Goal: Information Seeking & Learning: Learn about a topic

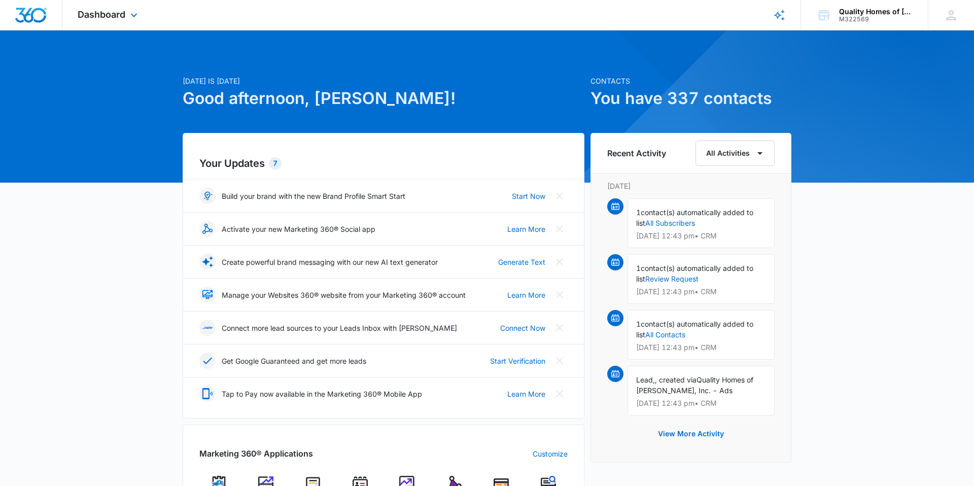
click at [112, 21] on div "Dashboard Apps Reputation Websites Forms CRM Email Social Payments POS Content …" at bounding box center [108, 15] width 93 height 30
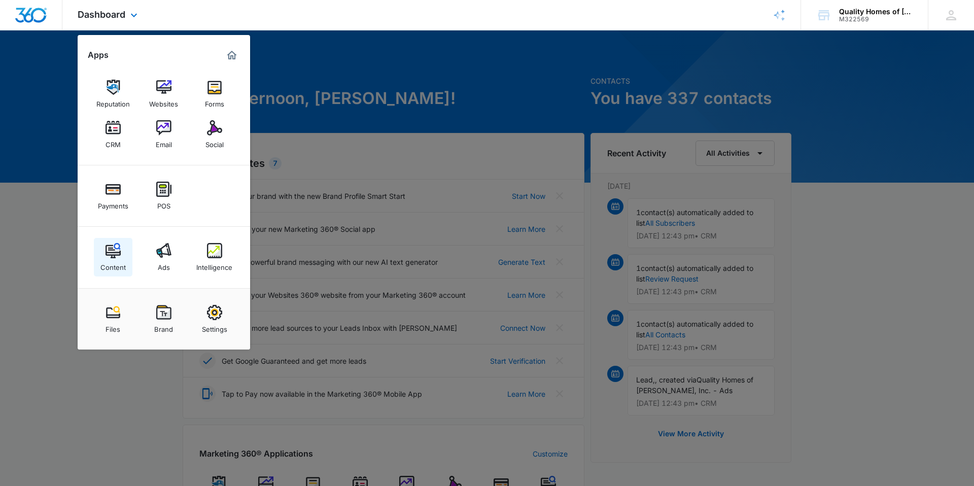
click at [119, 260] on div "Content" at bounding box center [112, 264] width 25 height 13
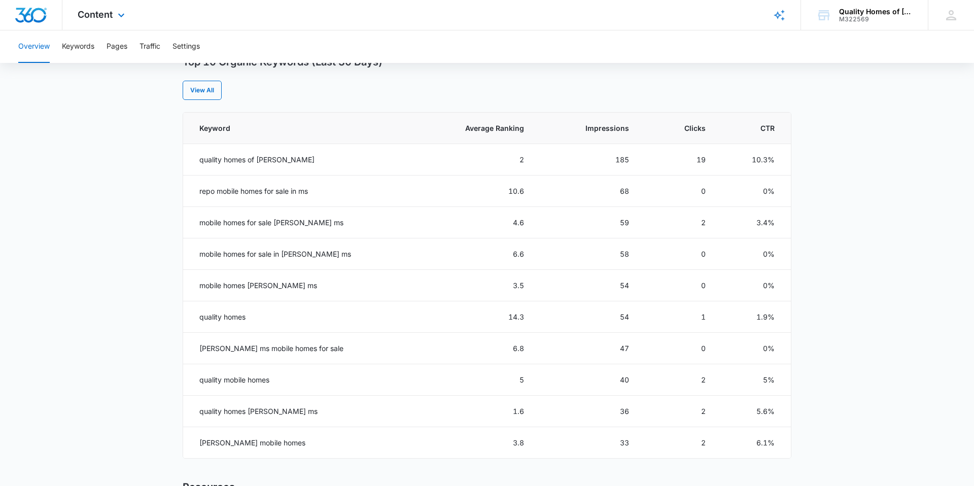
scroll to position [417, 0]
click at [490, 195] on td "10.6" at bounding box center [474, 189] width 124 height 31
click at [248, 193] on td "repo mobile homes for sale in ms" at bounding box center [297, 189] width 229 height 31
click at [223, 189] on td "repo mobile homes for sale in ms" at bounding box center [297, 189] width 229 height 31
click at [379, 188] on td "repo mobile homes for sale in ms" at bounding box center [297, 189] width 229 height 31
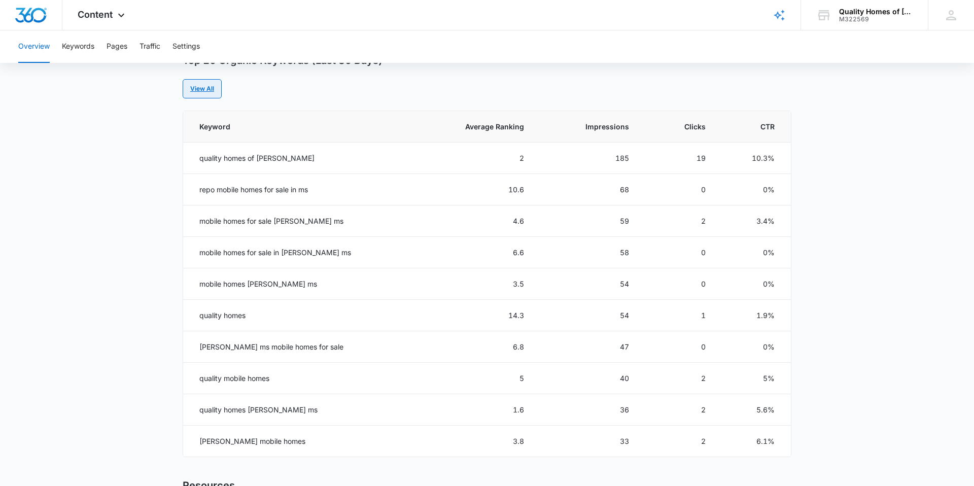
click at [202, 94] on link "View All" at bounding box center [202, 88] width 39 height 19
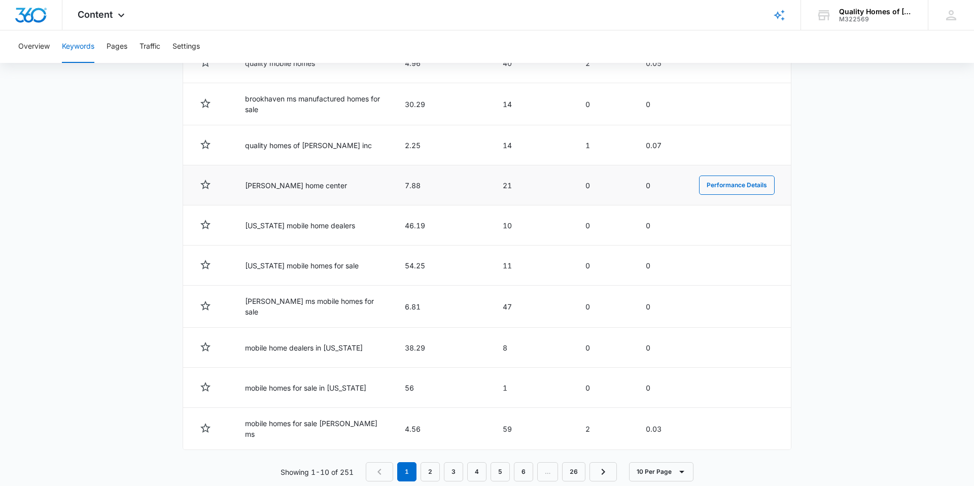
scroll to position [454, 0]
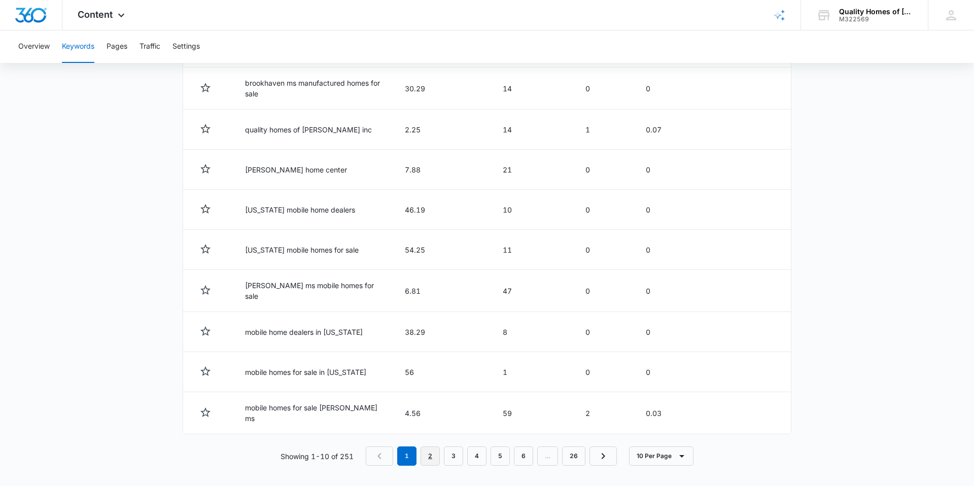
click at [431, 450] on link "2" at bounding box center [430, 456] width 19 height 19
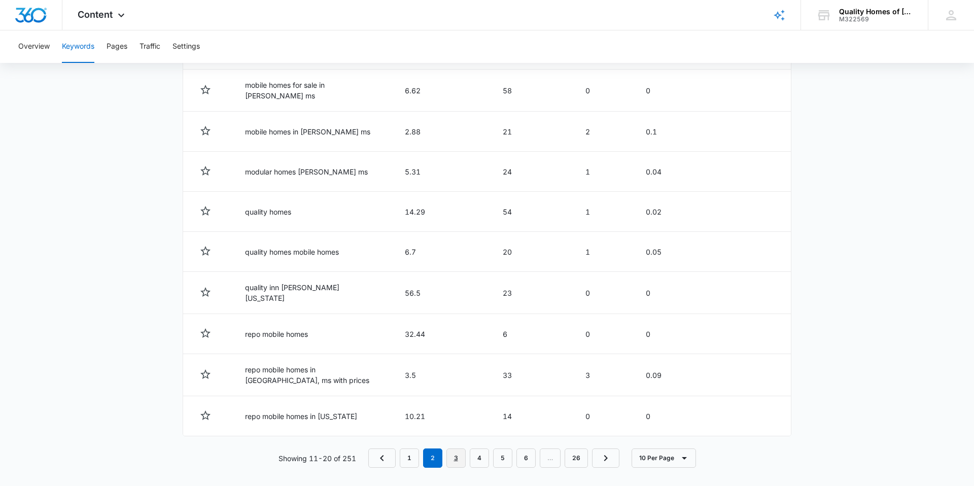
click at [449, 451] on link "3" at bounding box center [456, 458] width 19 height 19
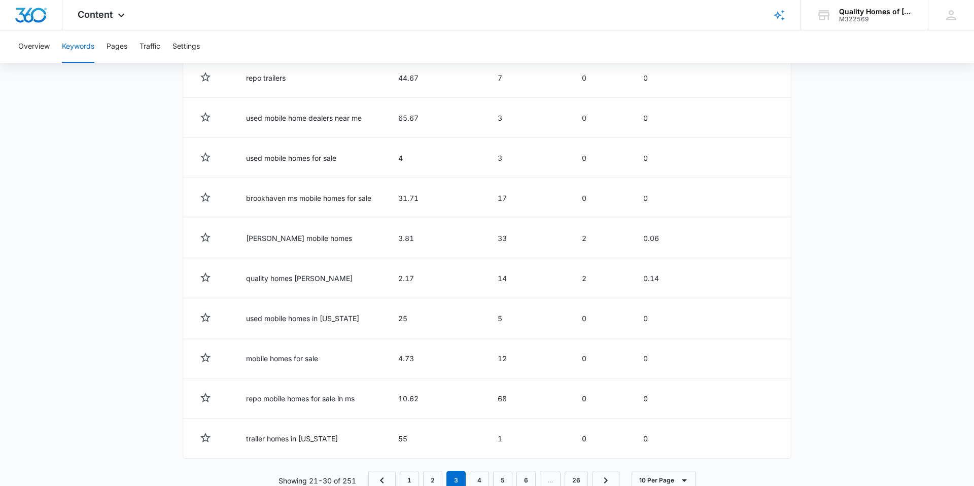
scroll to position [452, 0]
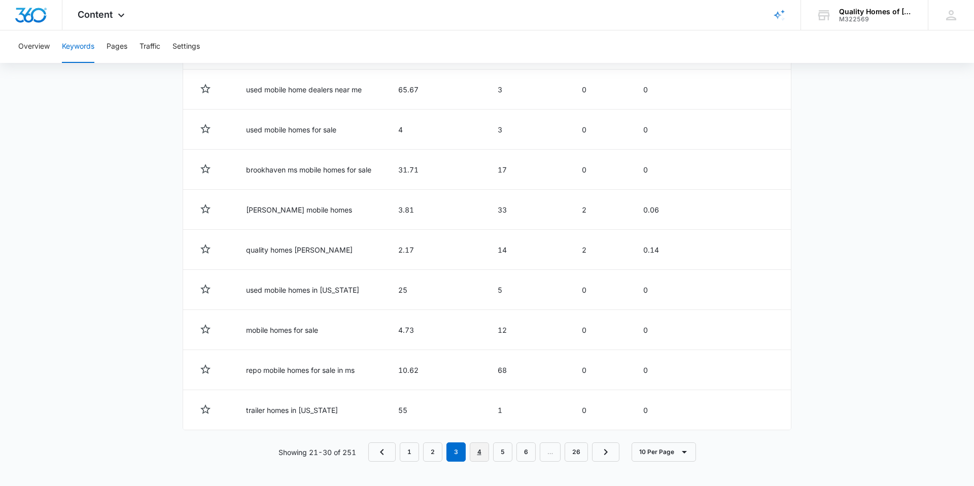
click at [487, 457] on link "4" at bounding box center [479, 452] width 19 height 19
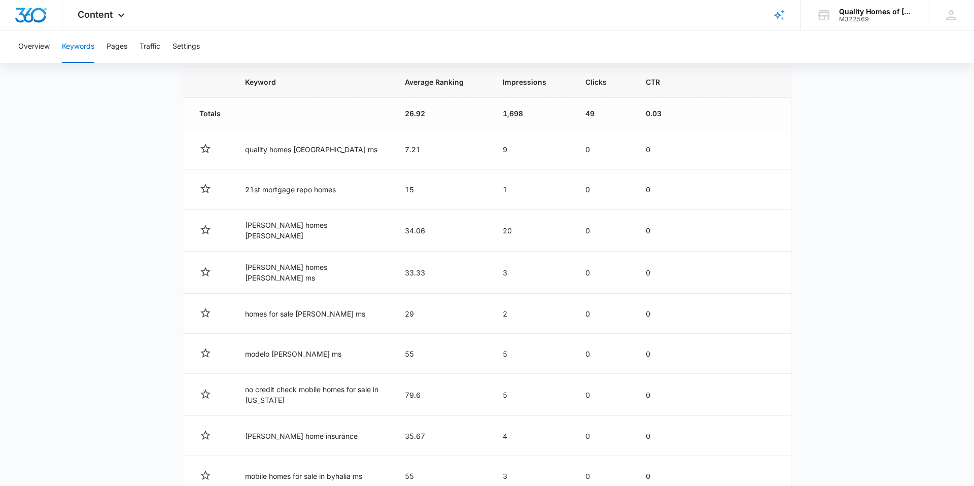
scroll to position [350, 0]
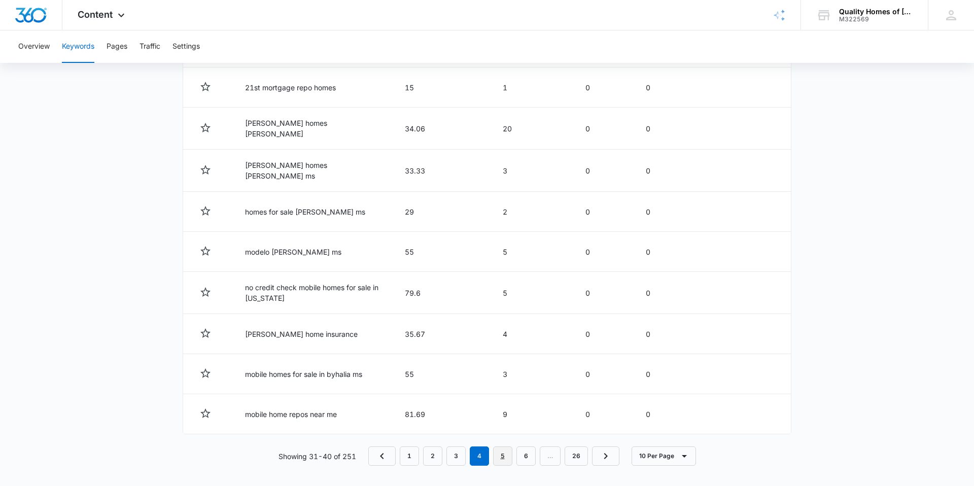
click at [499, 448] on link "5" at bounding box center [502, 456] width 19 height 19
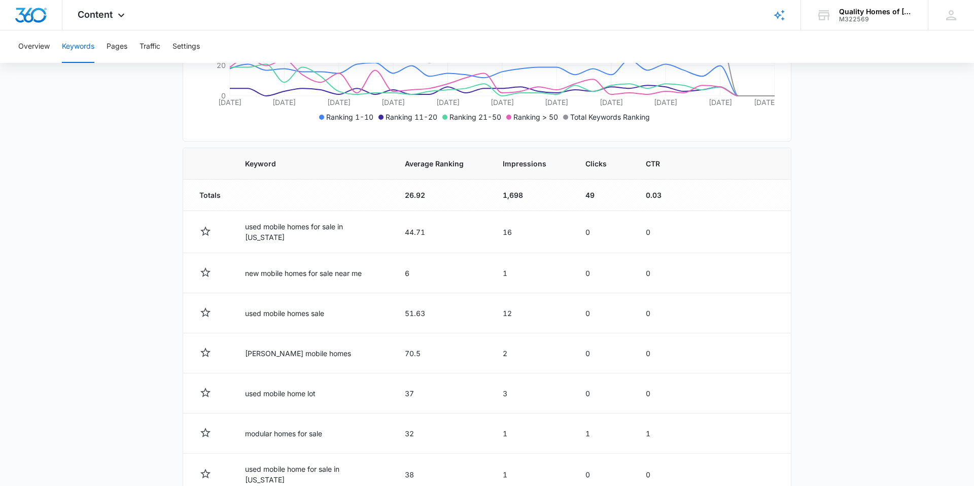
scroll to position [454, 0]
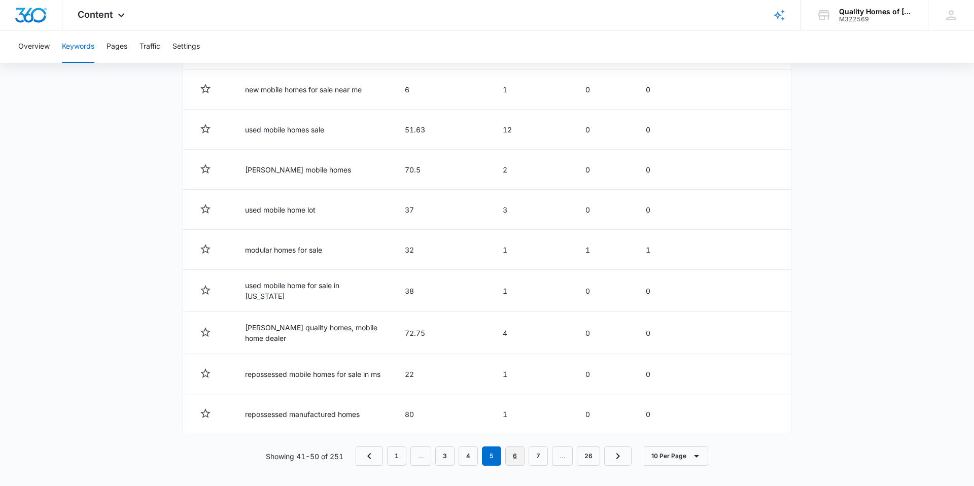
click at [520, 448] on link "6" at bounding box center [514, 456] width 19 height 19
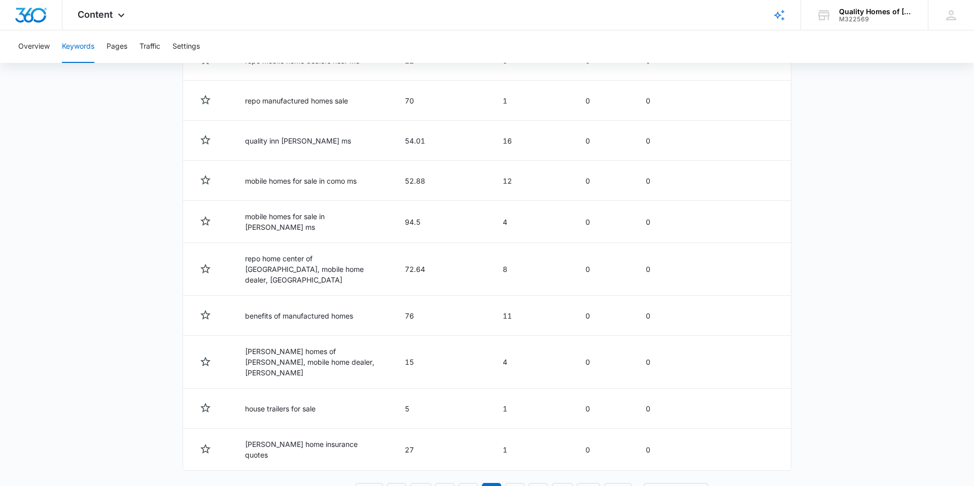
scroll to position [438, 0]
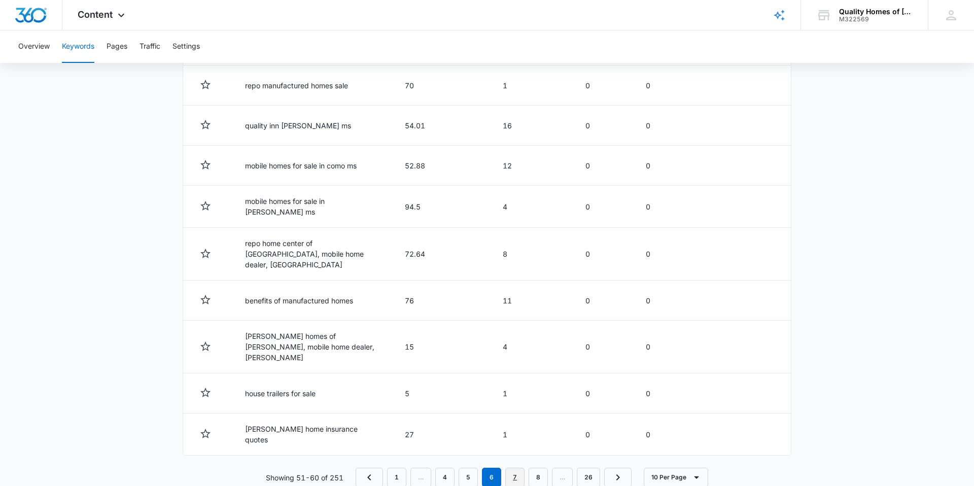
click at [520, 468] on link "7" at bounding box center [514, 477] width 19 height 19
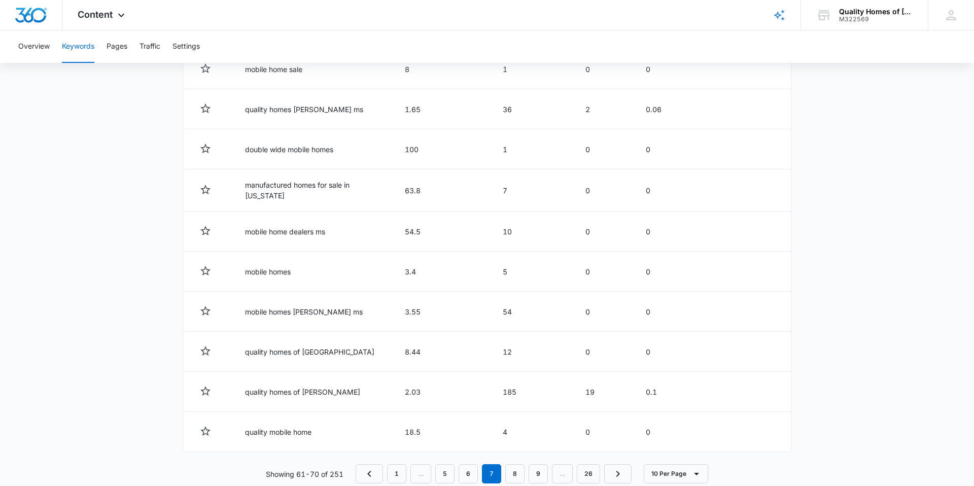
scroll to position [451, 0]
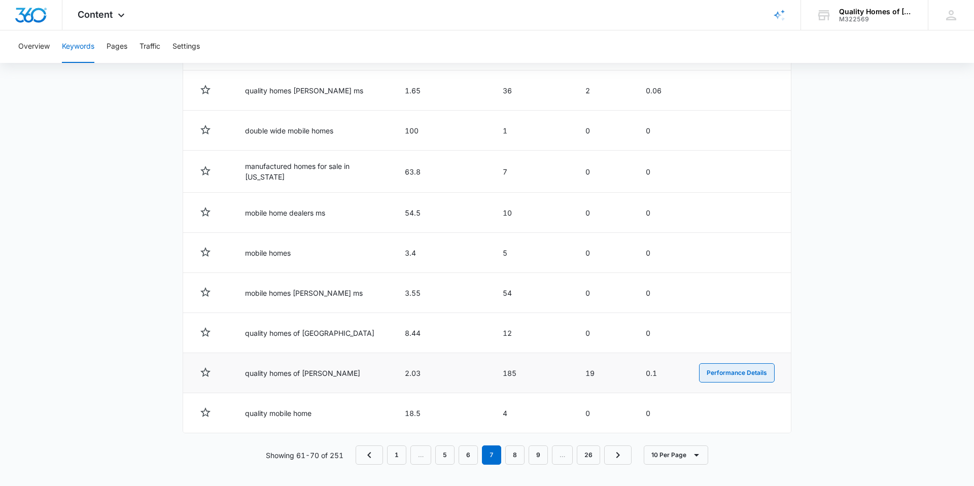
click at [718, 378] on button "Performance Details" at bounding box center [737, 372] width 76 height 19
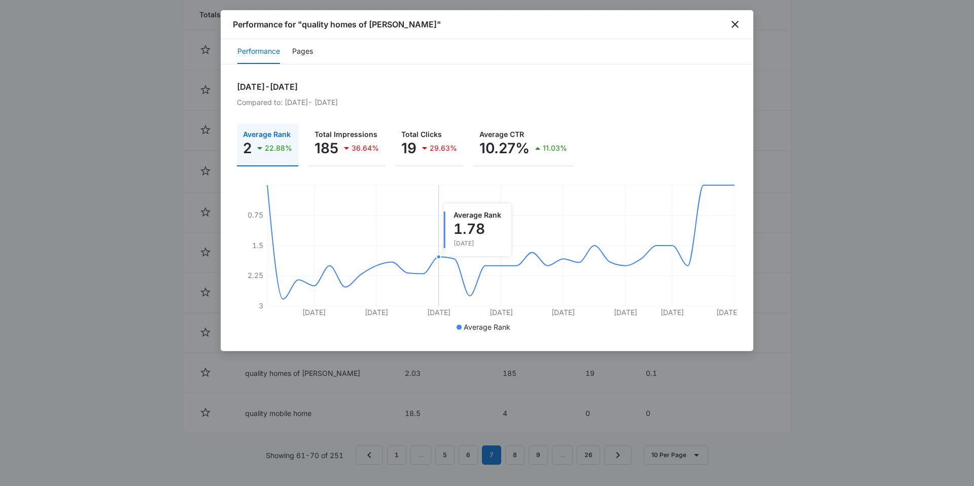
scroll to position [454, 0]
click at [305, 54] on button "Pages" at bounding box center [302, 52] width 21 height 24
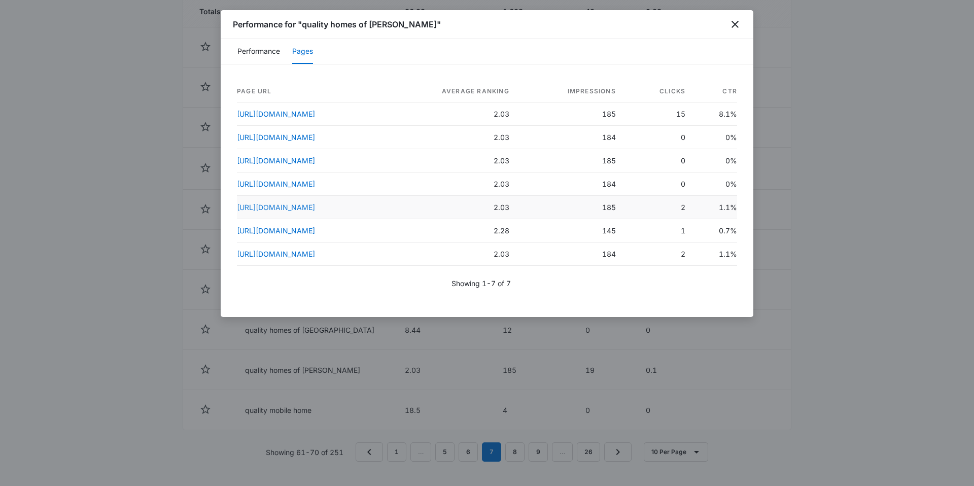
scroll to position [451, 0]
click at [315, 115] on link "[URL][DOMAIN_NAME]" at bounding box center [276, 114] width 78 height 9
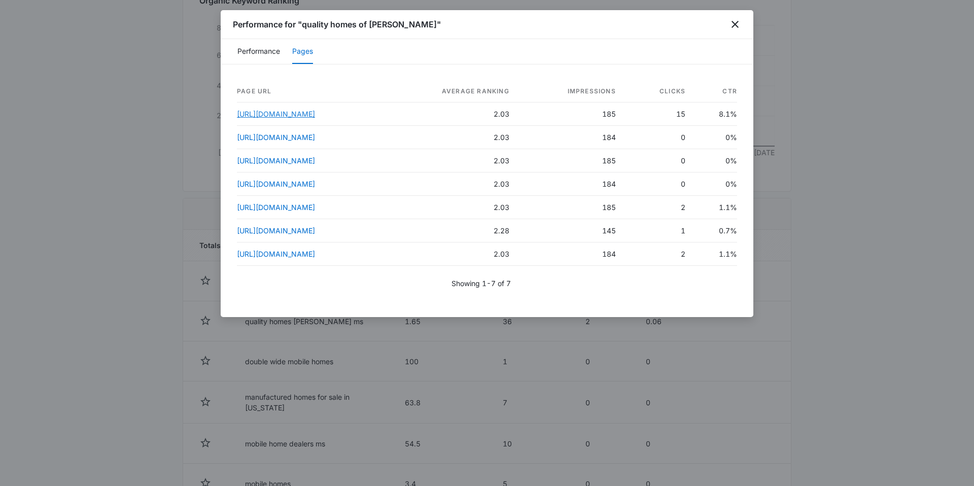
scroll to position [220, 0]
click at [729, 25] on icon "close" at bounding box center [735, 24] width 12 height 12
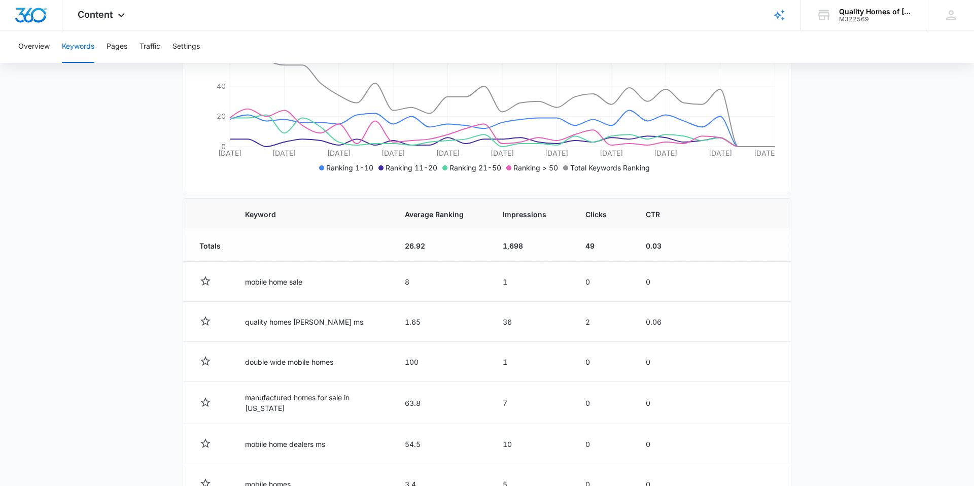
scroll to position [454, 0]
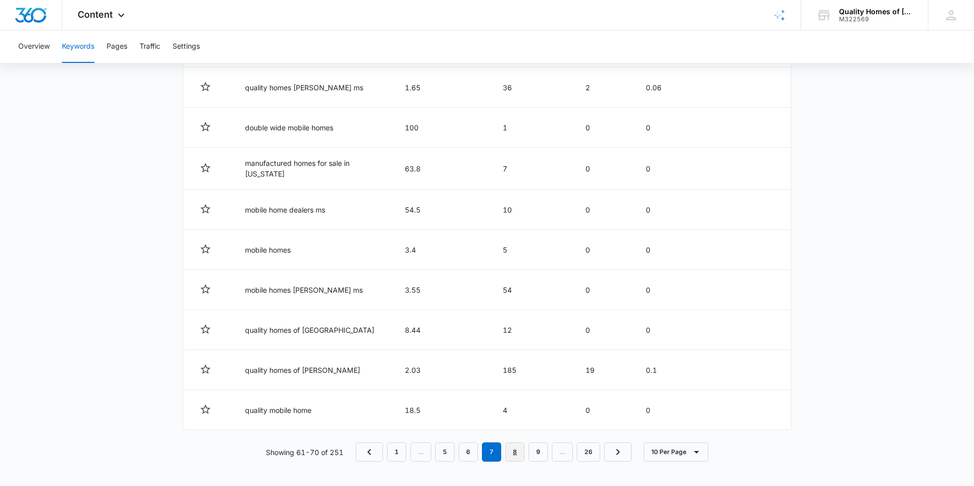
click at [510, 451] on link "8" at bounding box center [514, 452] width 19 height 19
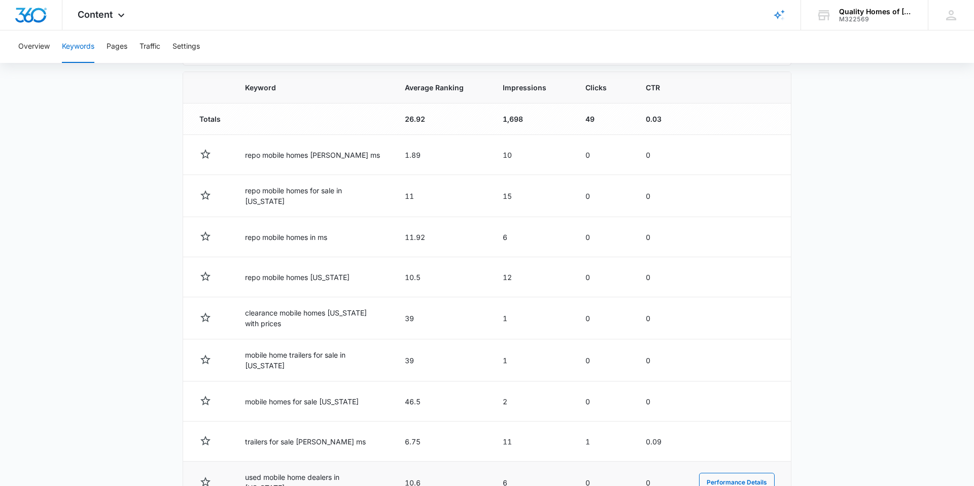
scroll to position [456, 0]
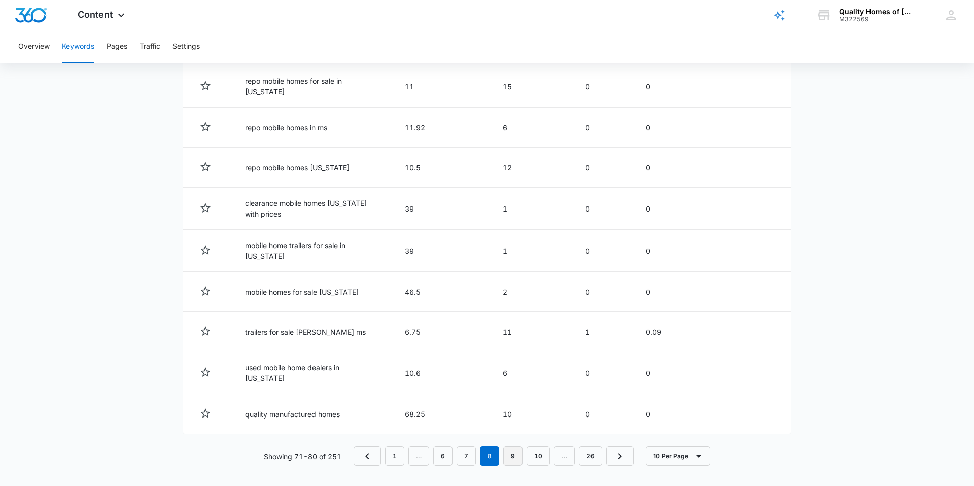
click at [517, 451] on link "9" at bounding box center [512, 456] width 19 height 19
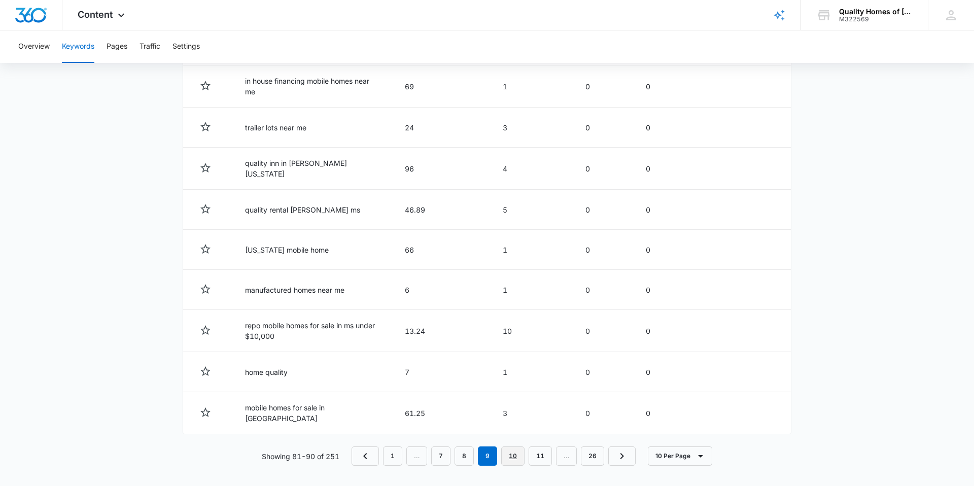
click at [509, 447] on link "10" at bounding box center [512, 456] width 23 height 19
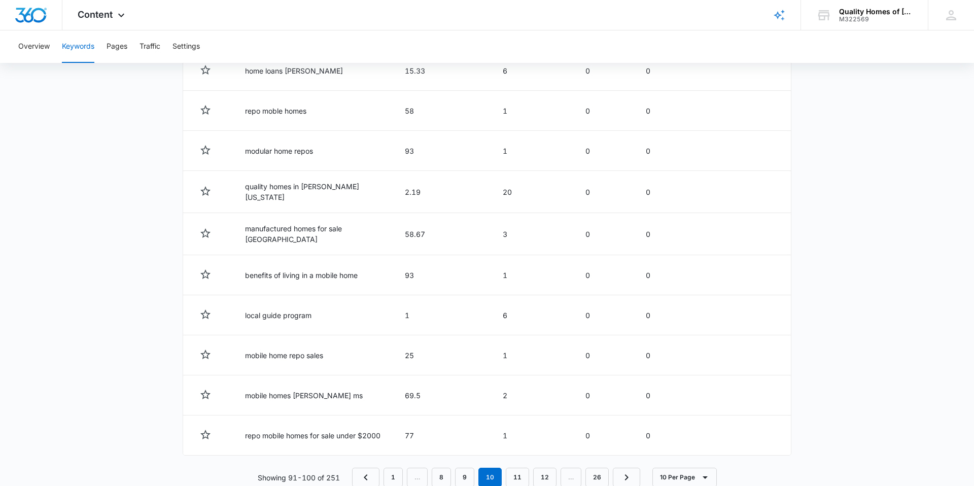
scroll to position [454, 0]
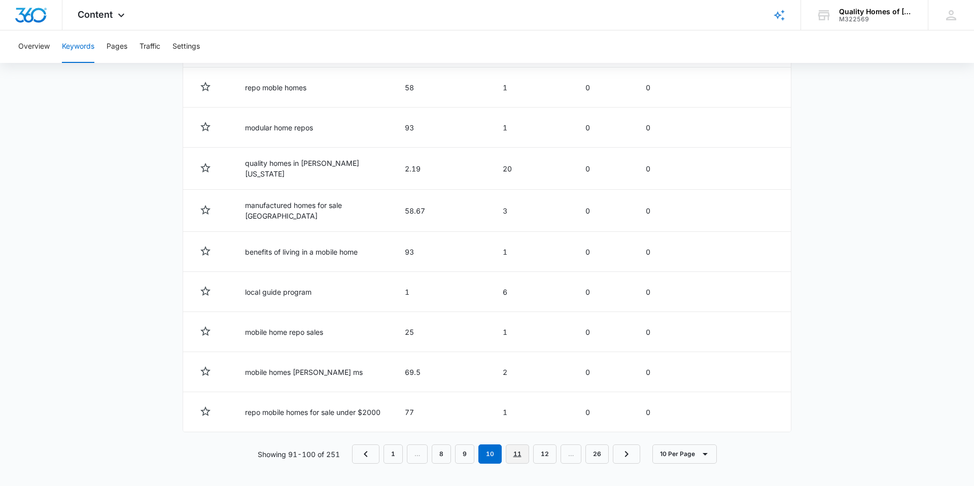
click at [523, 450] on link "11" at bounding box center [517, 454] width 23 height 19
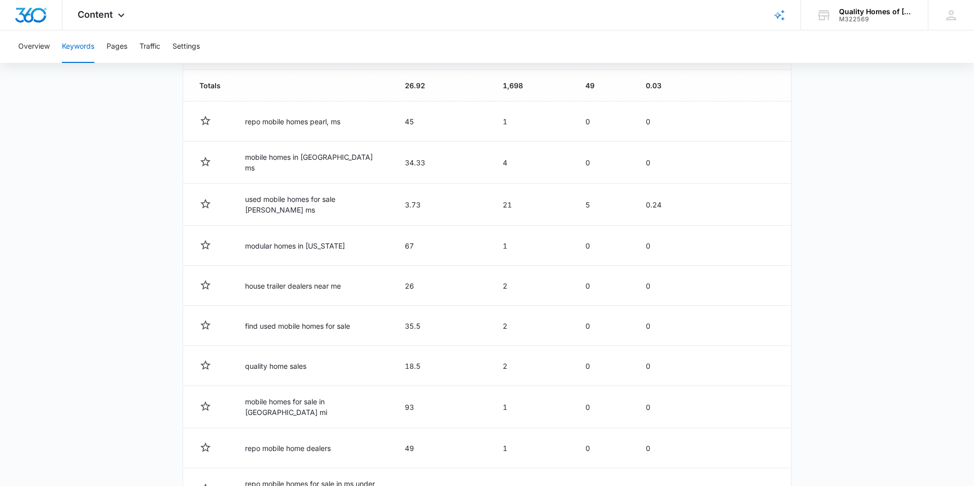
scroll to position [378, 0]
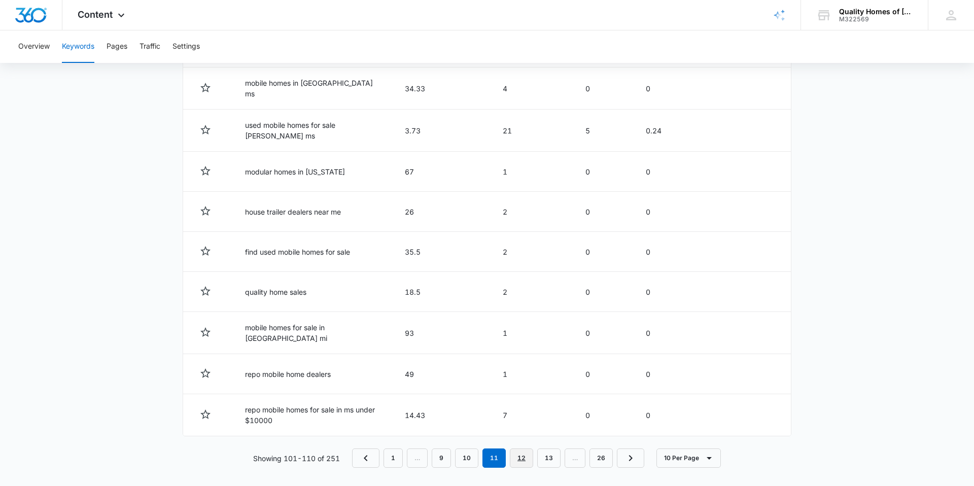
click at [515, 454] on link "12" at bounding box center [521, 458] width 23 height 19
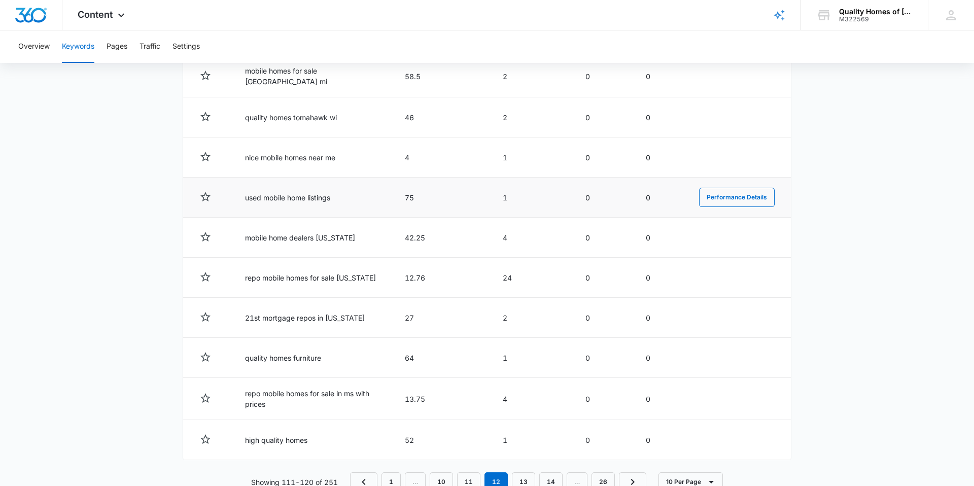
scroll to position [456, 0]
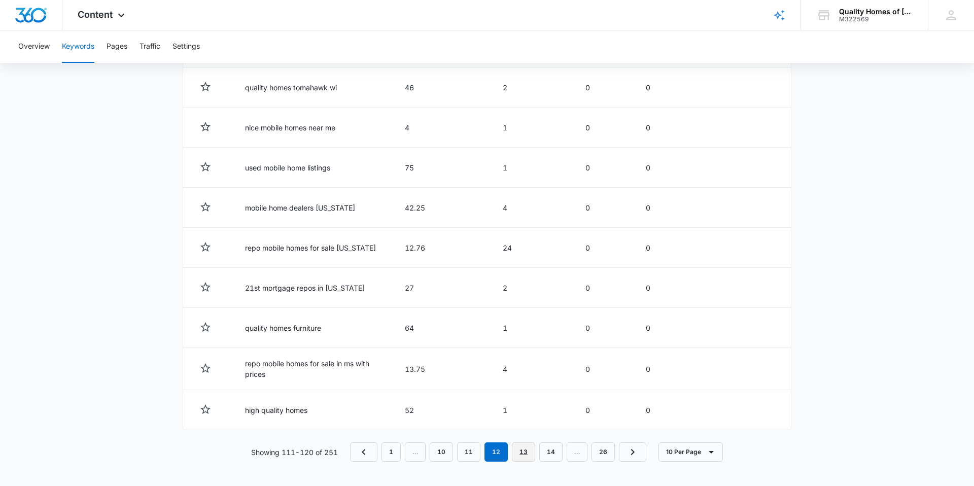
click at [520, 445] on link "13" at bounding box center [523, 452] width 23 height 19
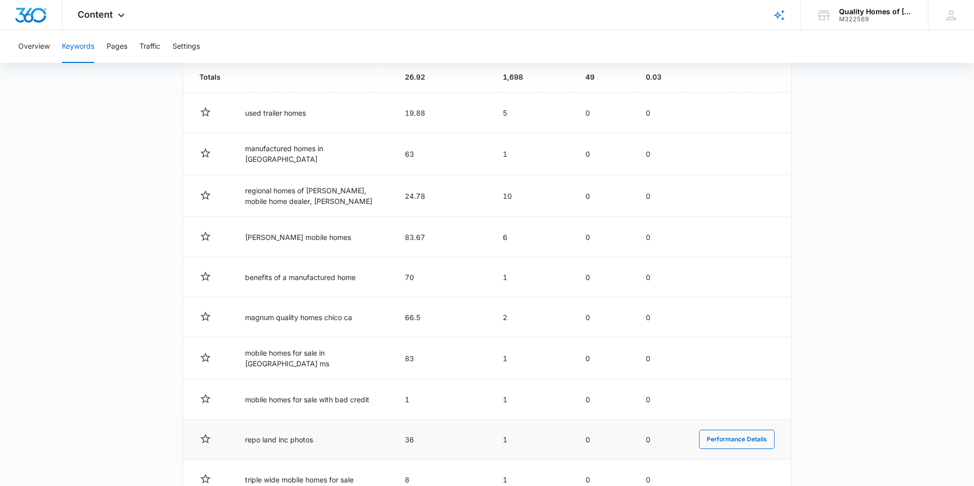
scroll to position [454, 0]
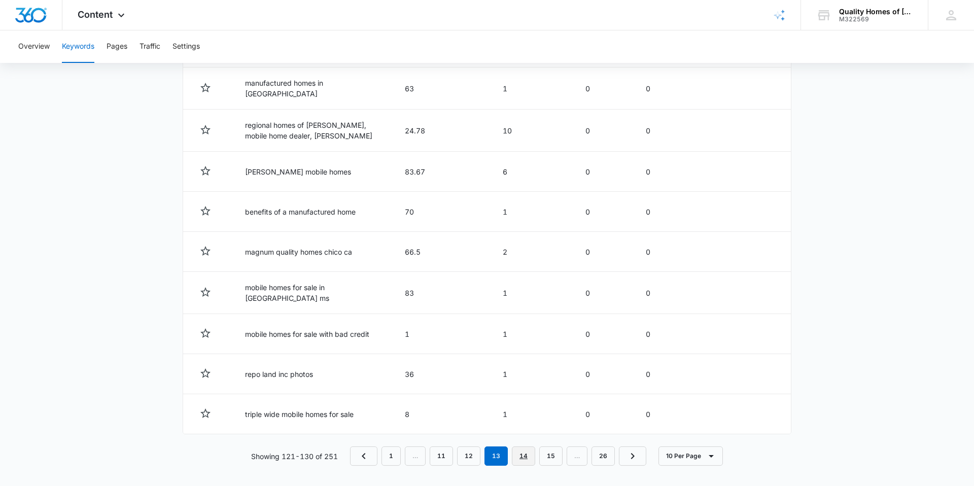
click at [521, 447] on link "14" at bounding box center [523, 456] width 23 height 19
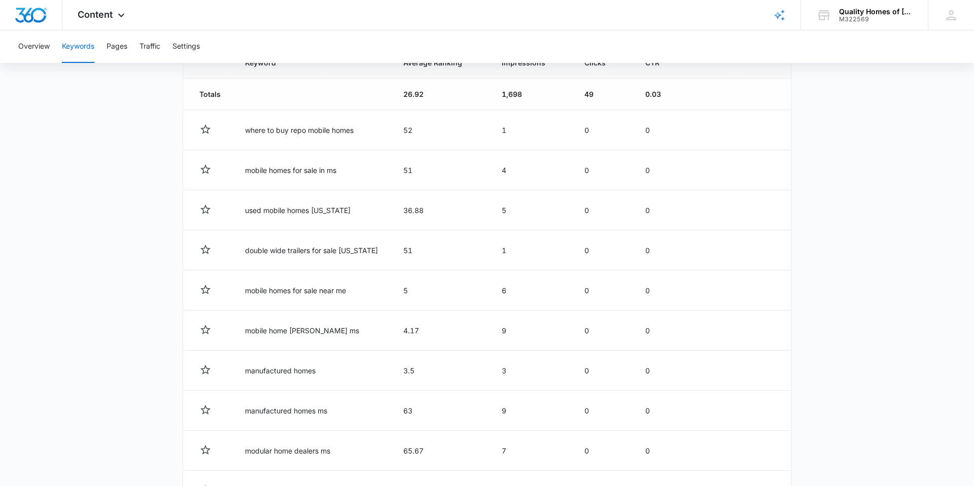
scroll to position [452, 0]
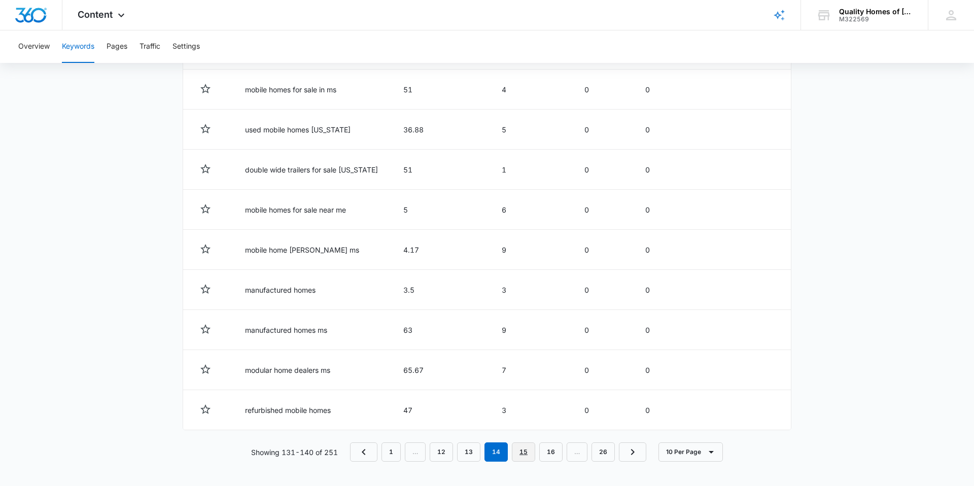
click at [533, 447] on link "15" at bounding box center [523, 452] width 23 height 19
click at [534, 454] on link "16" at bounding box center [523, 452] width 23 height 19
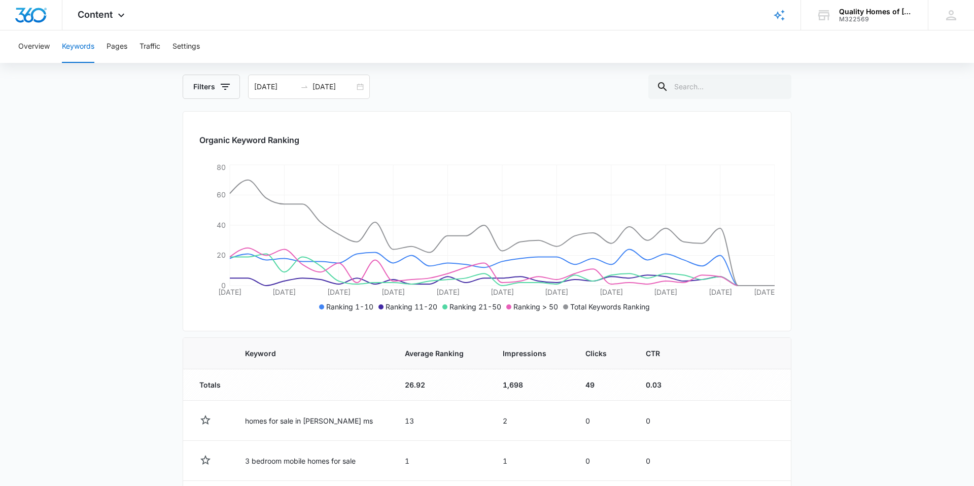
scroll to position [0, 0]
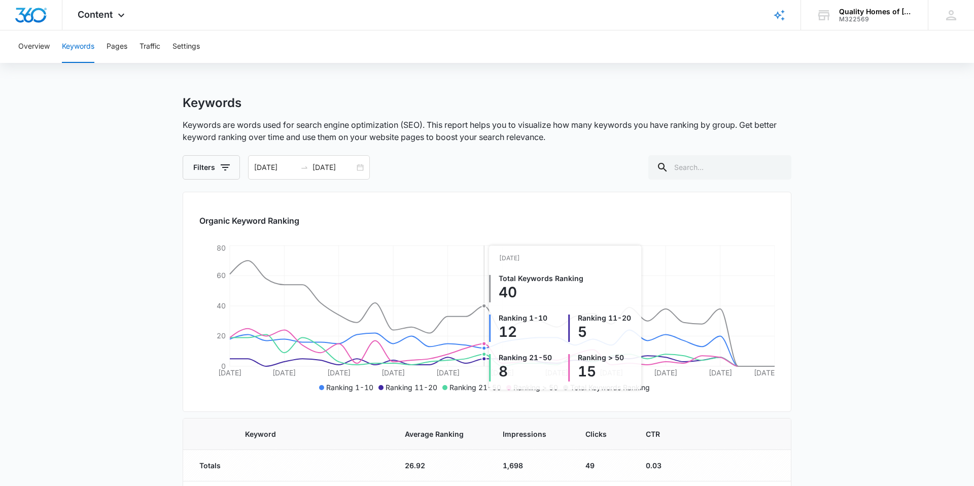
click at [485, 307] on circle at bounding box center [484, 306] width 4 height 4
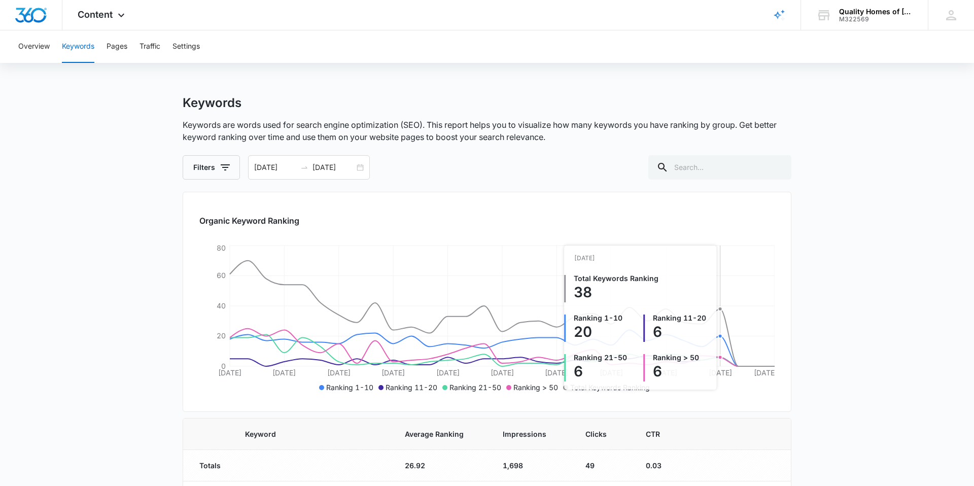
click at [719, 309] on circle at bounding box center [721, 309] width 4 height 4
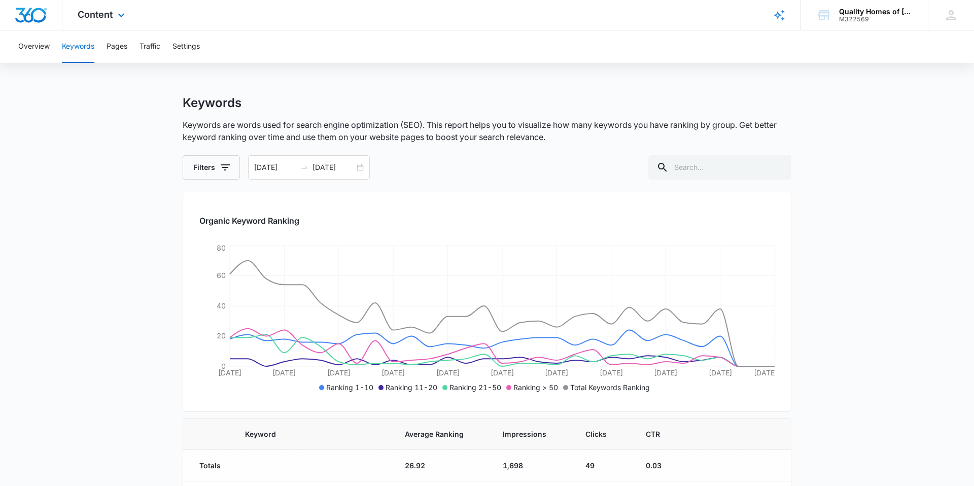
click at [34, 21] on img "Dashboard" at bounding box center [31, 15] width 32 height 15
